Goal: Task Accomplishment & Management: Complete application form

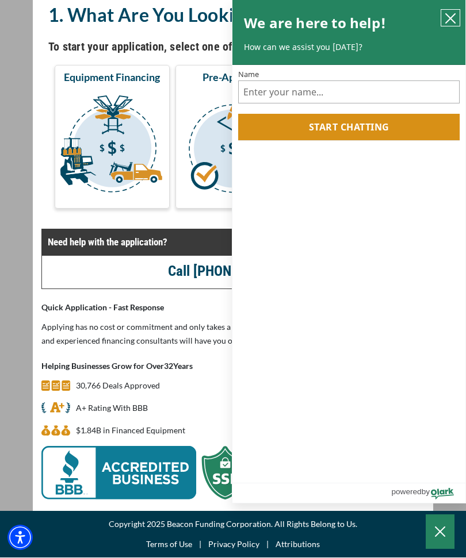
click at [452, 23] on icon "close chatbox" at bounding box center [451, 19] width 12 height 12
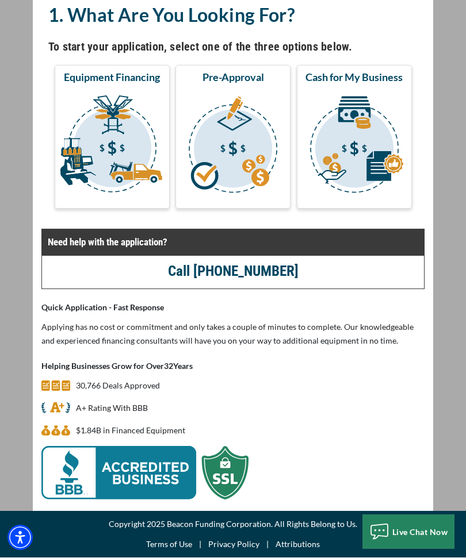
click at [114, 133] on img "submit" at bounding box center [112, 146] width 110 height 115
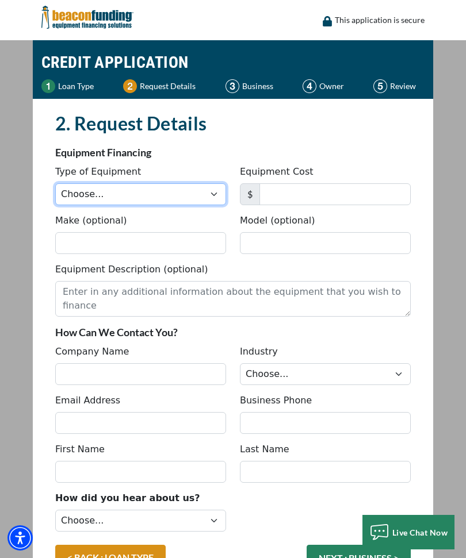
click at [190, 190] on select "Choose... Backhoe Boom/Bucket Truck Chipper Commercial Mower Crane DTG/DTF Prin…" at bounding box center [140, 194] width 171 height 22
select select "5"
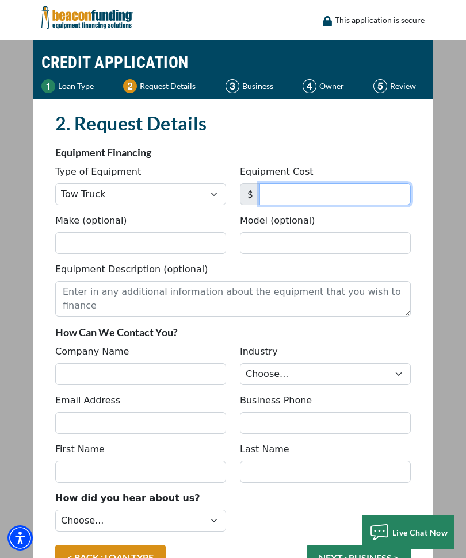
click at [346, 198] on input "Equipment Cost" at bounding box center [334, 194] width 151 height 22
type input "54,000"
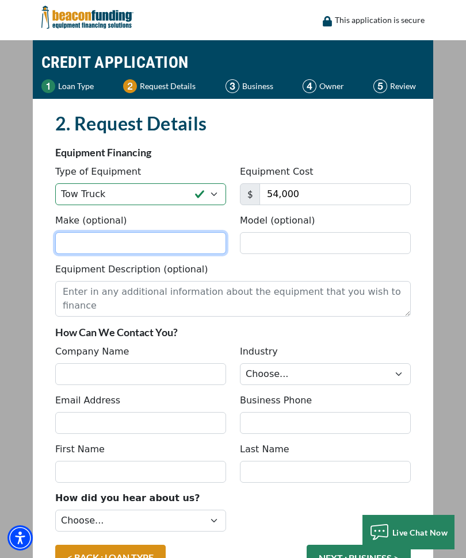
click at [184, 240] on input "Make (optional)" at bounding box center [140, 243] width 171 height 22
type input "Freightliner"
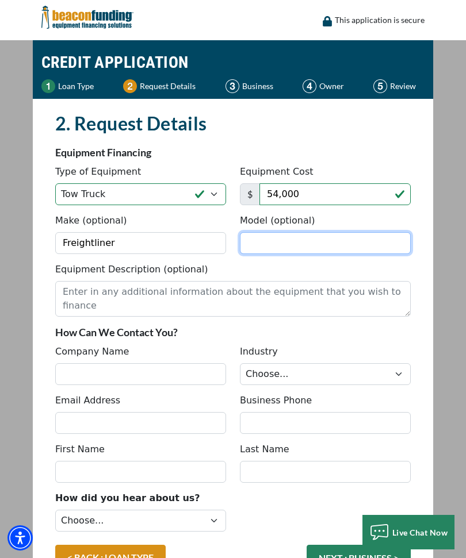
click at [343, 243] on input "Model (optional)" at bounding box center [325, 243] width 171 height 22
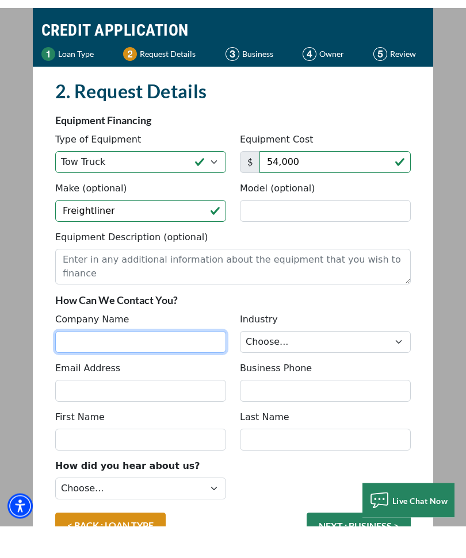
click at [178, 363] on input "Company Name" at bounding box center [140, 374] width 171 height 22
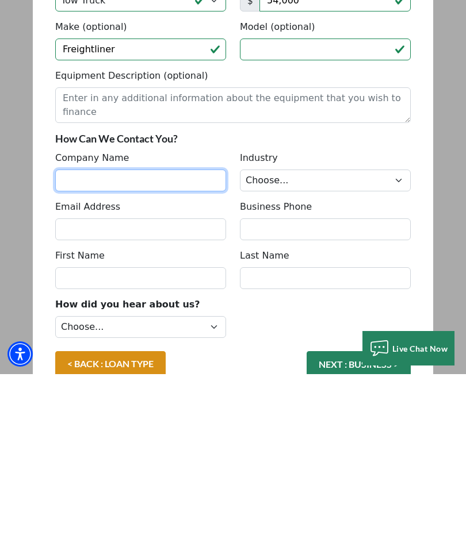
scroll to position [10, 0]
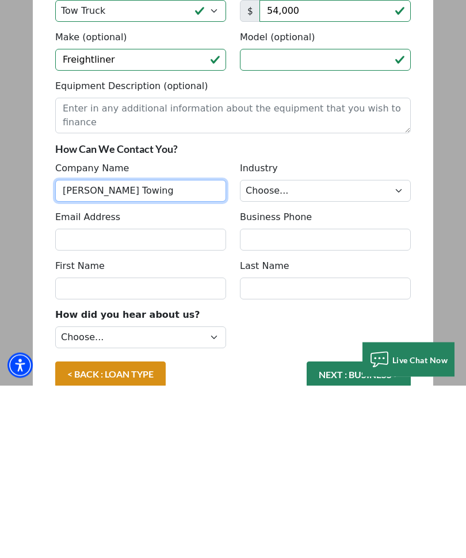
type input "Tretter’s Towing"
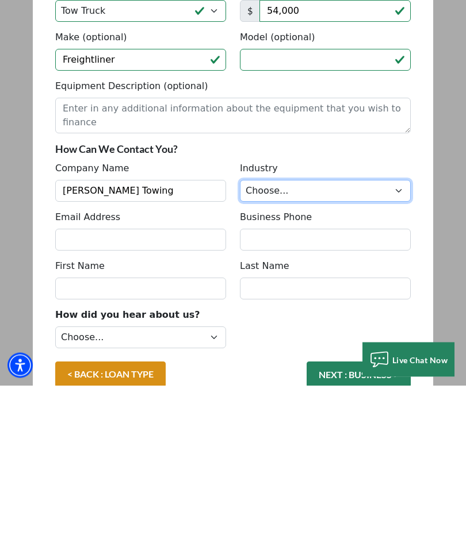
click at [331, 353] on select "Choose... Towing Landscape/Hardscape Decorated Apparel Septic Light Constructio…" at bounding box center [325, 364] width 171 height 22
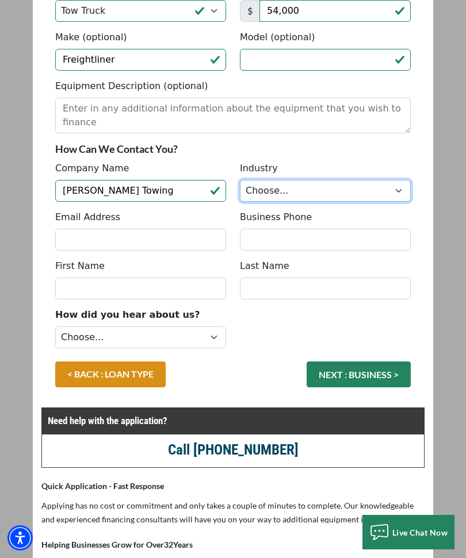
select select "1"
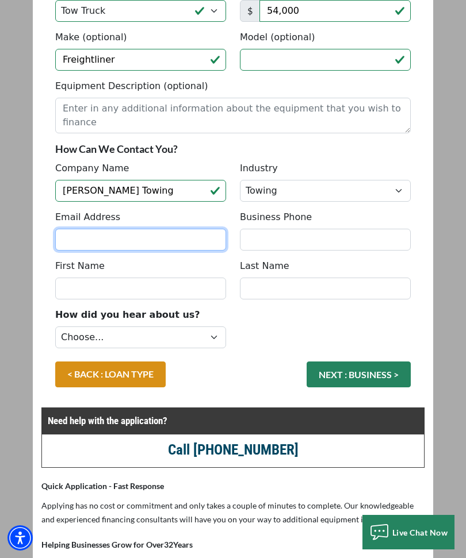
click at [158, 242] on input "Email Address" at bounding box center [140, 240] width 171 height 22
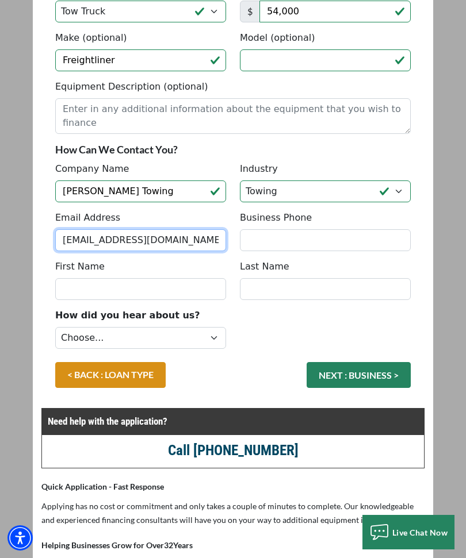
type input "trettermatt@yahoo.com"
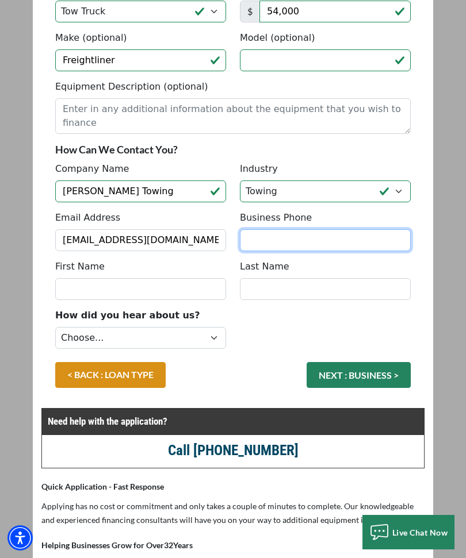
click at [332, 236] on input "Business Phone" at bounding box center [325, 240] width 171 height 22
type input "(610) 984-5361"
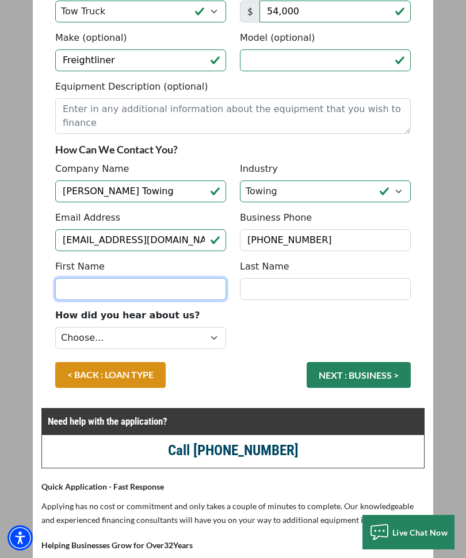
click at [160, 298] on input "First Name" at bounding box center [140, 289] width 171 height 22
type input "Matt"
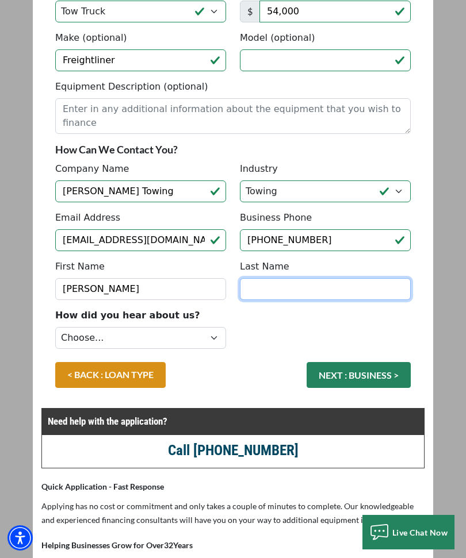
click at [323, 293] on input "Last Name" at bounding box center [325, 289] width 171 height 22
type input "Tretter"
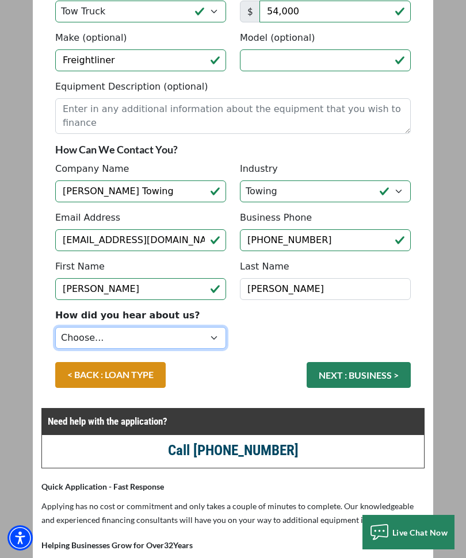
click at [171, 342] on select "Choose... Internet Search Vendor Referral Word of Mouth Client Referral Email E…" at bounding box center [140, 338] width 171 height 22
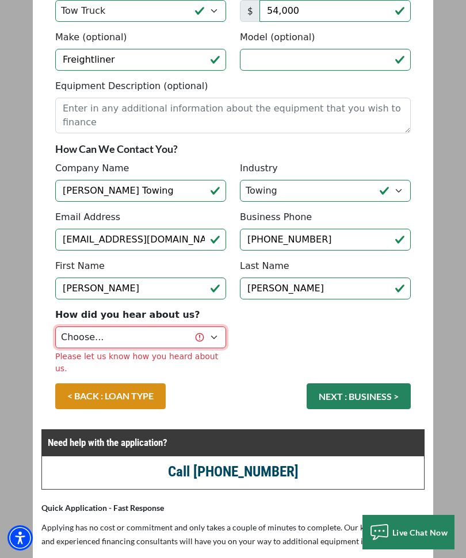
click at [201, 343] on select "Choose... Internet Search Vendor Referral Word of Mouth Client Referral Email E…" at bounding box center [140, 338] width 171 height 22
select select "13"
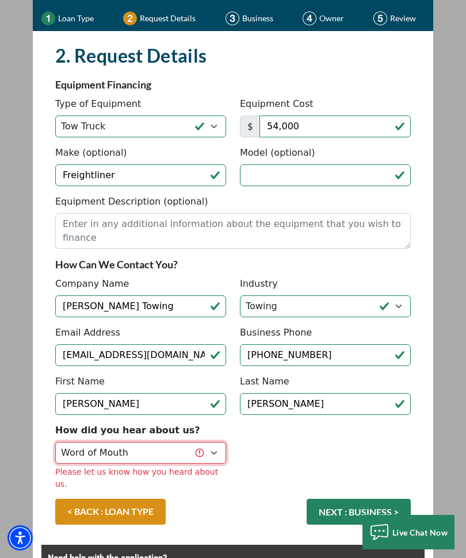
scroll to position [62, 0]
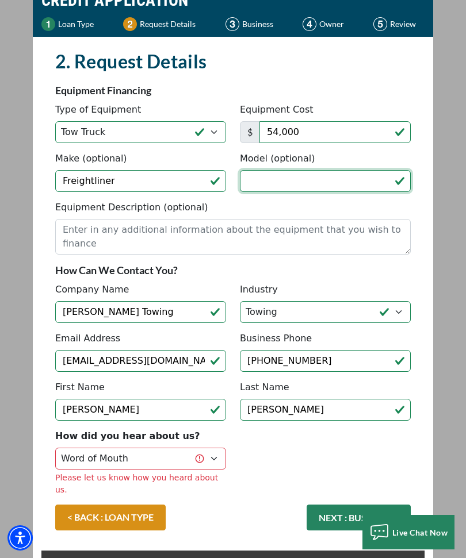
click at [355, 182] on input "Model (optional)" at bounding box center [325, 181] width 171 height 22
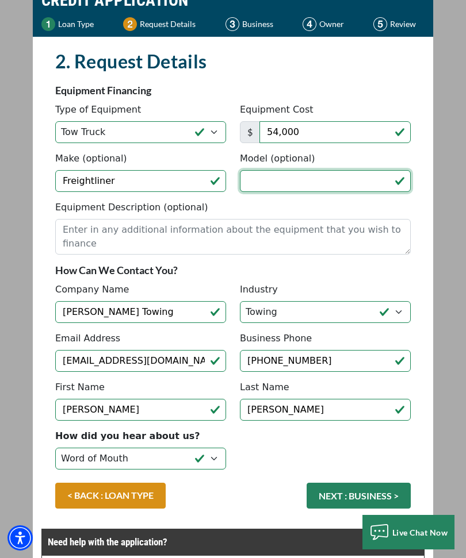
click at [358, 496] on button "NEXT : BUSINESS >" at bounding box center [359, 496] width 104 height 26
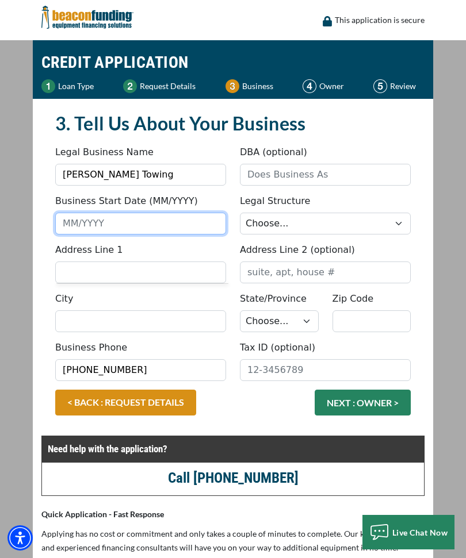
click at [62, 227] on input "Business Start Date (MM/YYYY)" at bounding box center [140, 224] width 171 height 22
type input "03/2024"
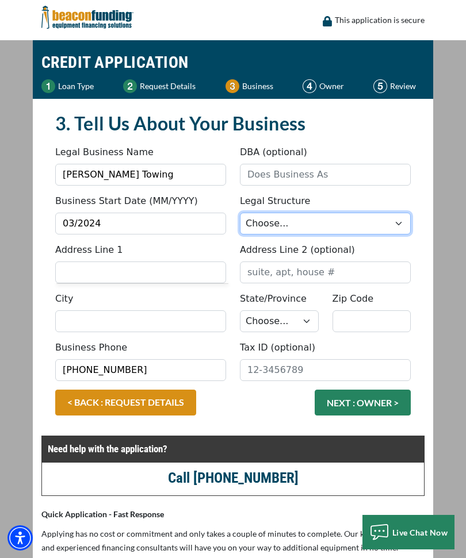
click at [380, 226] on select "Choose... Corporation LLC LLP Municipality Non-Profit Partnership Proprietorship" at bounding box center [325, 224] width 171 height 22
select select "2"
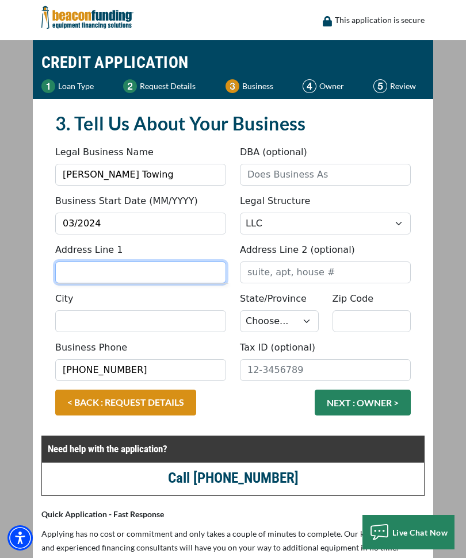
click at [197, 279] on input "Address Line 1" at bounding box center [140, 273] width 171 height 22
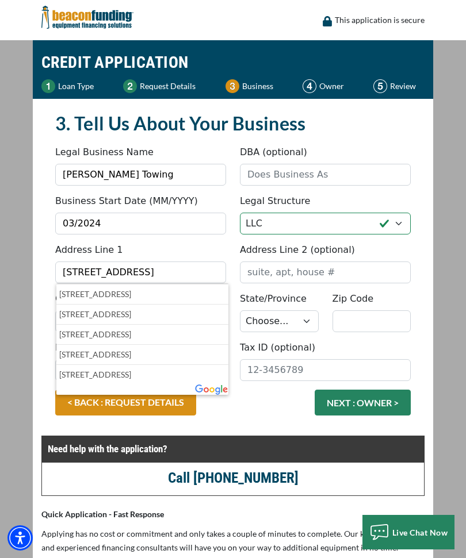
click at [186, 296] on p "3210 Pheasant Drive, Northampton, PA, USA" at bounding box center [142, 295] width 166 height 14
type input "3210 Pheasant Drive"
type input "[GEOGRAPHIC_DATA]"
select select "40"
type input "18067"
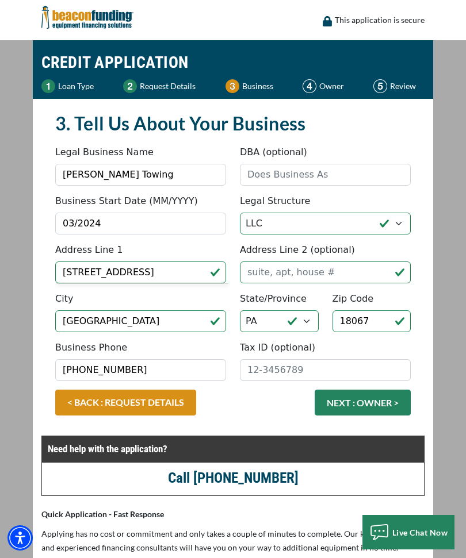
click at [388, 406] on button "NEXT : OWNER >" at bounding box center [363, 403] width 96 height 26
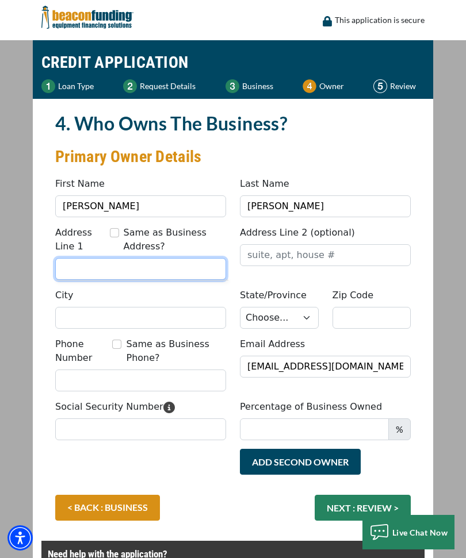
click at [65, 274] on input "Address Line 1" at bounding box center [140, 269] width 171 height 22
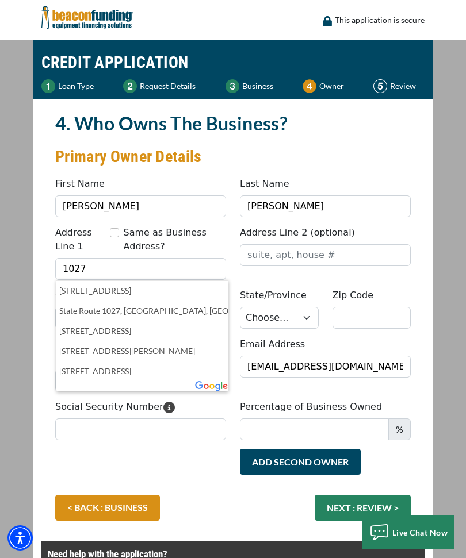
click at [81, 331] on p "1027 Valley Road, Northampton, PA, USA" at bounding box center [142, 331] width 166 height 14
type input "1027 Valley Road"
type input "Northampton"
select select "40"
type input "18067"
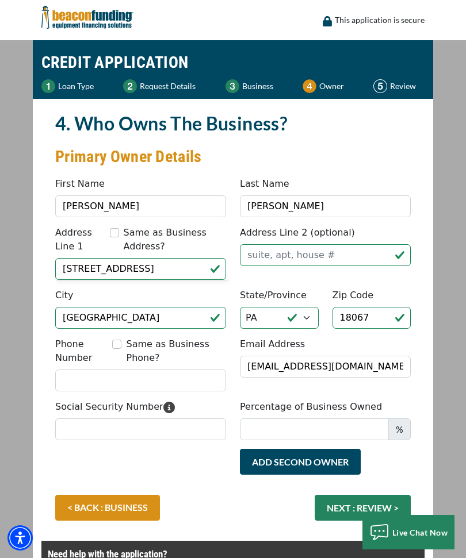
scroll to position [34, 0]
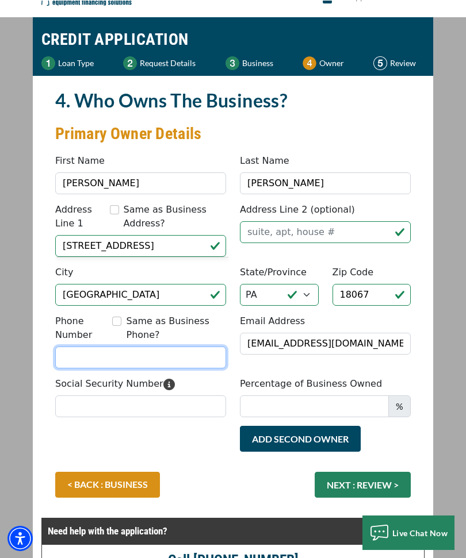
click at [68, 364] on input "Phone Number" at bounding box center [140, 357] width 171 height 22
type input "610"
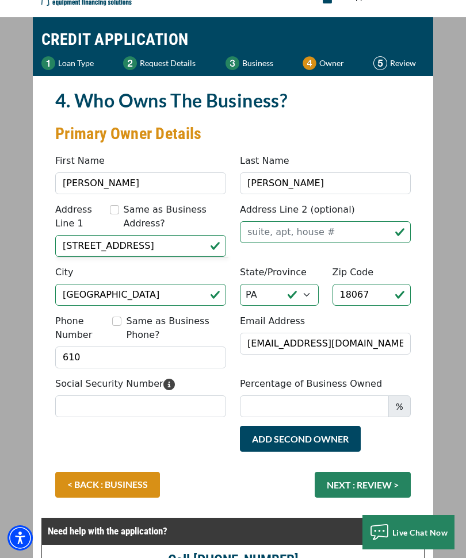
click at [111, 316] on label "Phone Number" at bounding box center [83, 329] width 57 height 28
click at [111, 347] on input "610" at bounding box center [140, 358] width 171 height 22
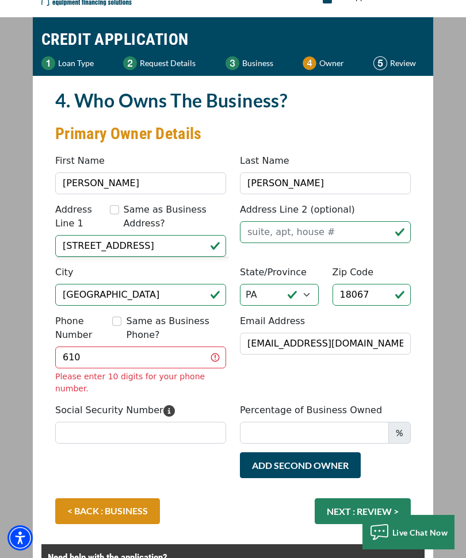
click at [118, 320] on input "Same as Business Phone?" at bounding box center [116, 321] width 9 height 9
checkbox input "true"
type input "(610) 984-5361"
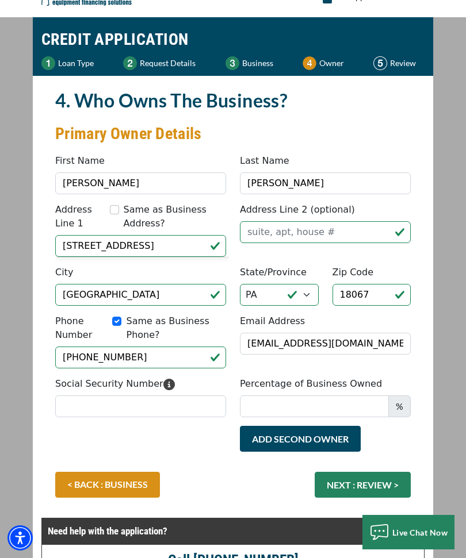
click at [393, 491] on button "NEXT : REVIEW >" at bounding box center [363, 485] width 96 height 26
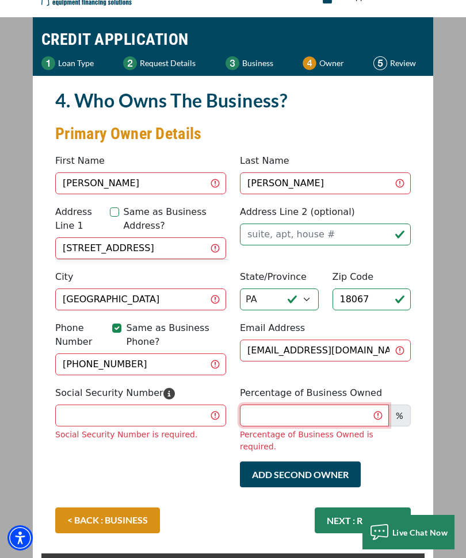
click at [356, 410] on input "Percentage of Business Owned" at bounding box center [314, 416] width 149 height 22
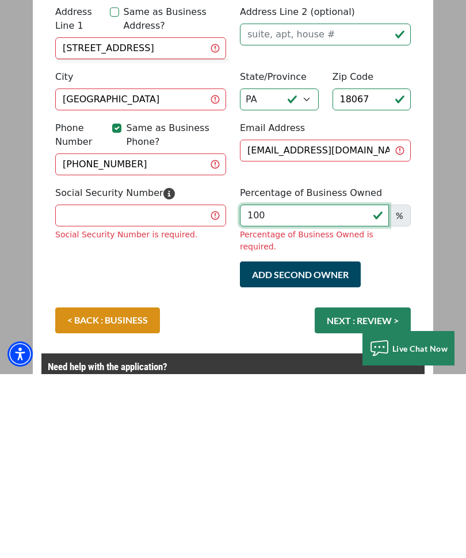
type input "100"
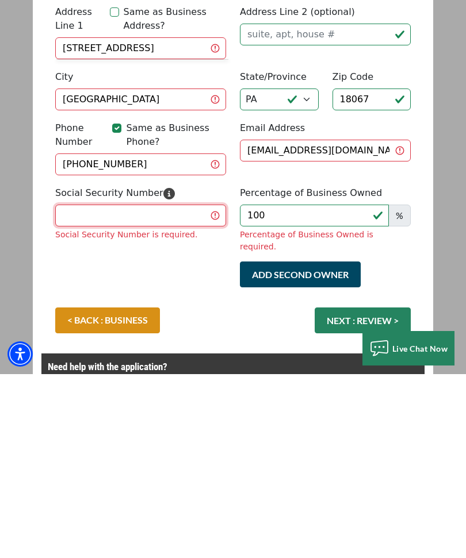
click at [81, 389] on input "Social Security Number" at bounding box center [140, 400] width 171 height 22
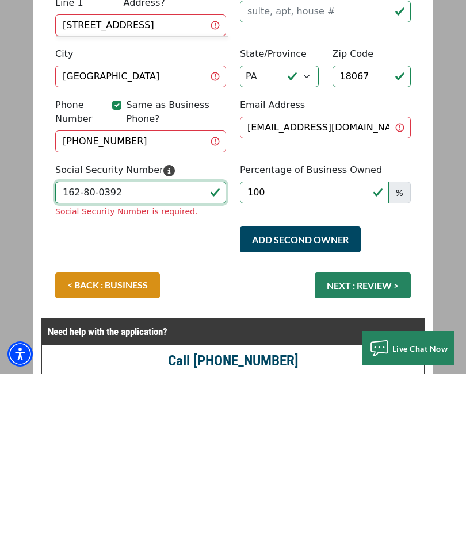
type input "162-80-0392"
click at [397, 457] on div "< BACK : BUSINESS NEXT : REVIEW >" at bounding box center [232, 475] width 369 height 37
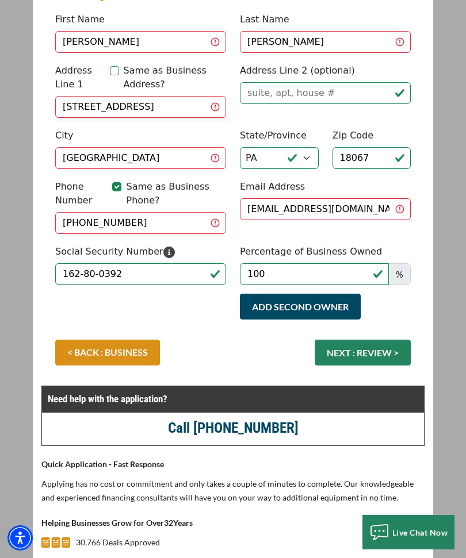
scroll to position [155, 0]
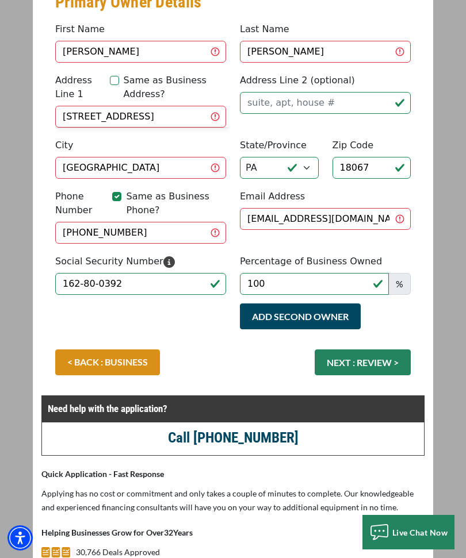
click at [394, 354] on button "NEXT : REVIEW >" at bounding box center [363, 363] width 96 height 26
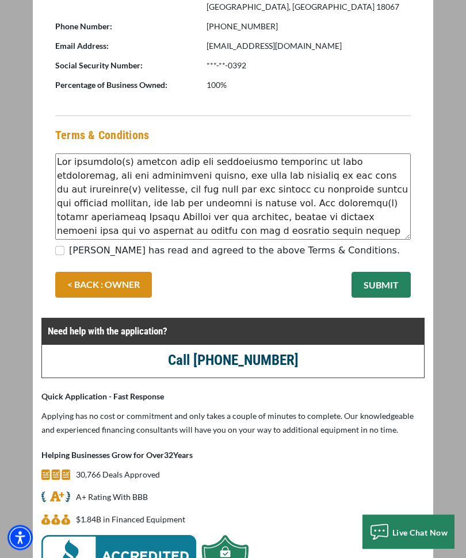
scroll to position [688, 0]
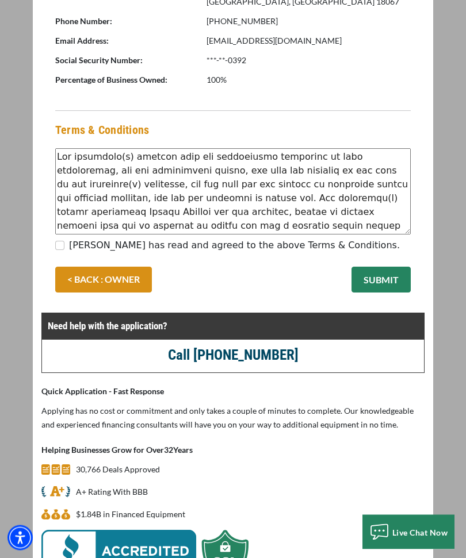
click at [60, 248] on input "Matt Tretter has read and agreed to the above Terms & Conditions." at bounding box center [59, 246] width 9 height 9
checkbox input "true"
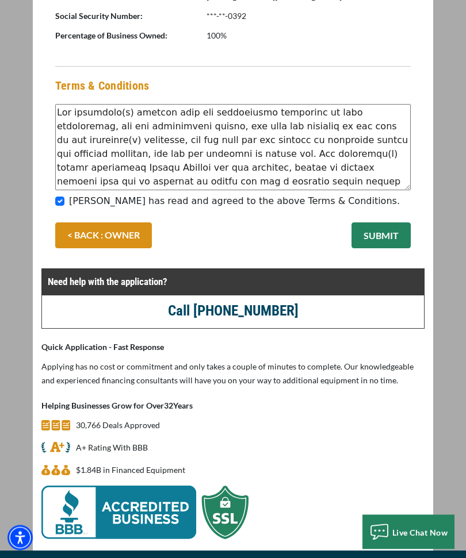
click at [403, 244] on button "SUBMIT" at bounding box center [380, 236] width 59 height 26
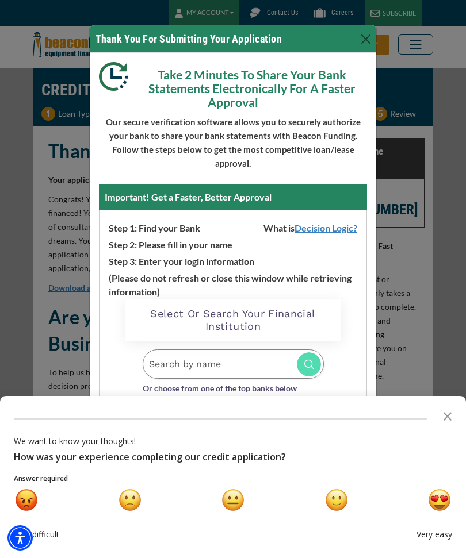
click at [371, 35] on button "Close" at bounding box center [366, 39] width 18 height 18
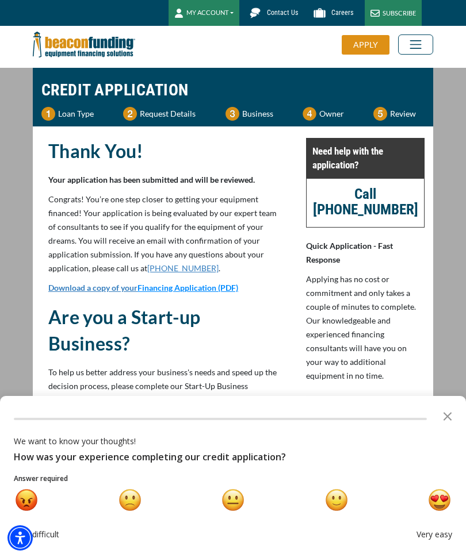
click at [446, 407] on icon "Close the survey" at bounding box center [447, 415] width 23 height 23
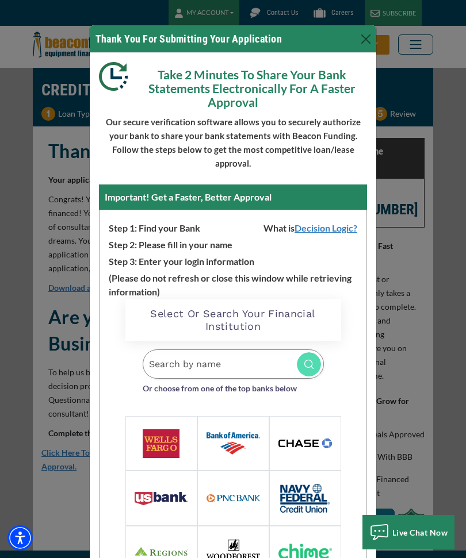
click at [365, 41] on button "Close" at bounding box center [366, 39] width 18 height 18
